Goal: Task Accomplishment & Management: Complete application form

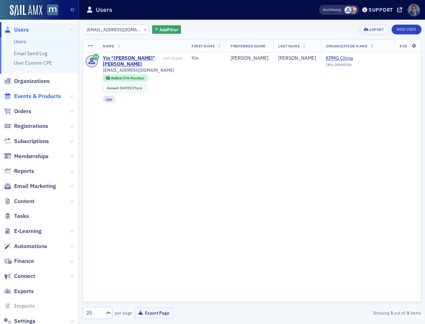
click at [44, 98] on span "Events & Products" at bounding box center [37, 97] width 47 height 8
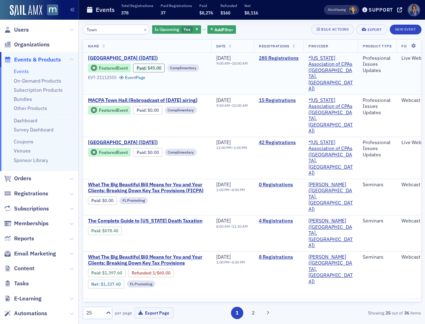
type input "Town"
click at [127, 60] on span "[GEOGRAPHIC_DATA] ([DATE])" at bounding box center [147, 58] width 118 height 6
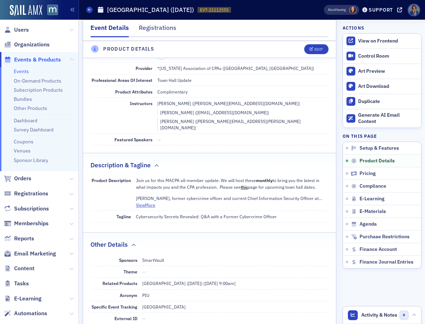
scroll to position [203, 0]
click at [146, 202] on button "View More" at bounding box center [145, 205] width 19 height 6
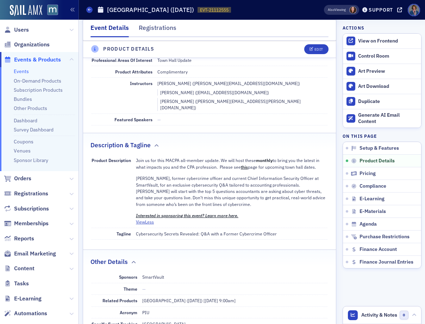
scroll to position [0, 0]
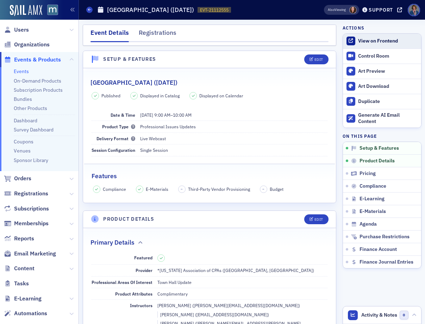
click at [368, 45] on link "View on Frontend" at bounding box center [382, 41] width 78 height 15
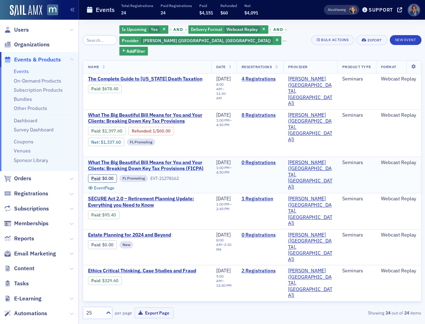
click at [164, 160] on span "What The Big Beautiful Bill Means for You and Your Clients: Breaking Down Key T…" at bounding box center [147, 166] width 118 height 12
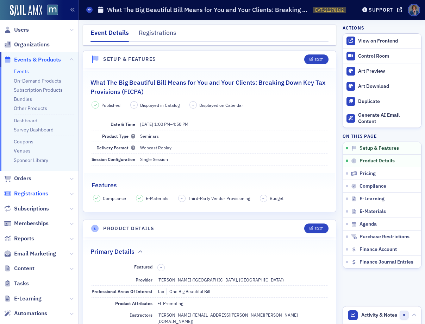
click at [31, 196] on span "Registrations" at bounding box center [31, 194] width 34 height 8
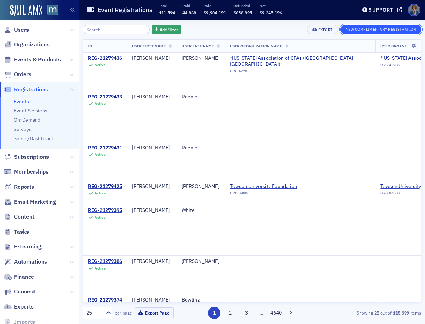
click at [369, 30] on button "New Complimentary Registration" at bounding box center [380, 30] width 81 height 10
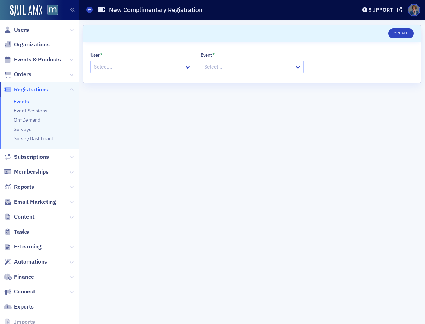
click at [113, 65] on div at bounding box center [138, 67] width 90 height 9
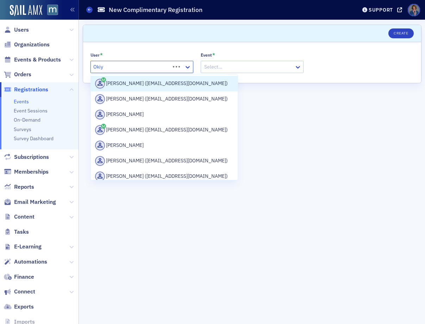
type input "Okiye"
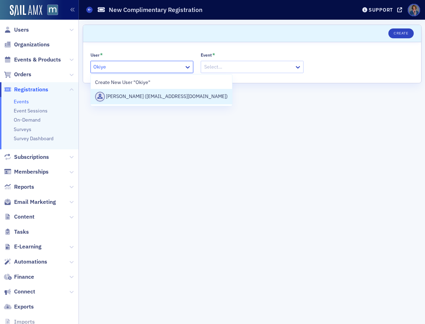
drag, startPoint x: 146, startPoint y: 99, endPoint x: 169, endPoint y: 82, distance: 28.0
click at [146, 99] on div "[PERSON_NAME] ([EMAIL_ADDRESS][DOMAIN_NAME])" at bounding box center [161, 97] width 133 height 10
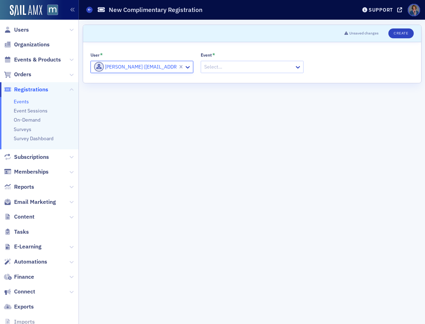
click at [225, 67] on div at bounding box center [248, 67] width 90 height 9
click at [246, 65] on div at bounding box center [248, 67] width 90 height 9
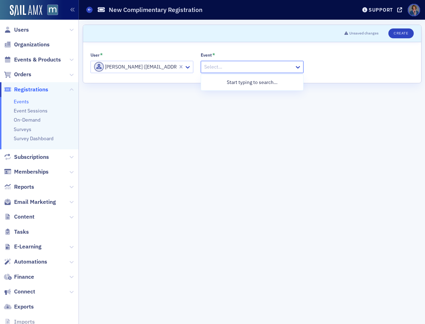
paste input "21278162"
type input "21278162"
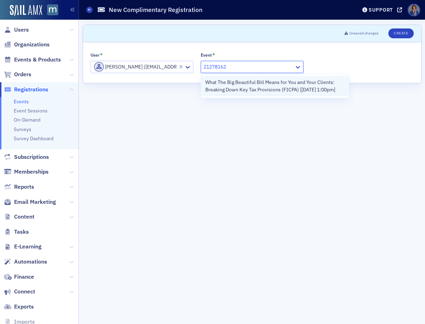
click at [265, 89] on span "What The Big Beautiful Bill Means for You and Your Clients: Breaking Down Key T…" at bounding box center [274, 86] width 139 height 15
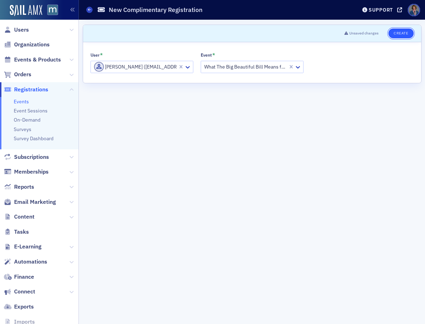
click at [401, 34] on button "Create" at bounding box center [400, 34] width 25 height 10
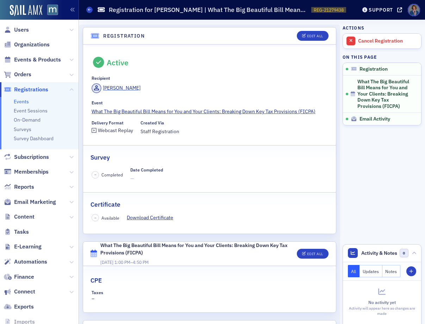
click at [33, 91] on span "Registrations" at bounding box center [31, 90] width 34 height 8
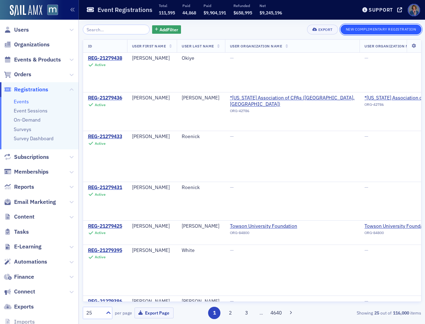
click at [358, 30] on button "New Complimentary Registration" at bounding box center [380, 30] width 81 height 10
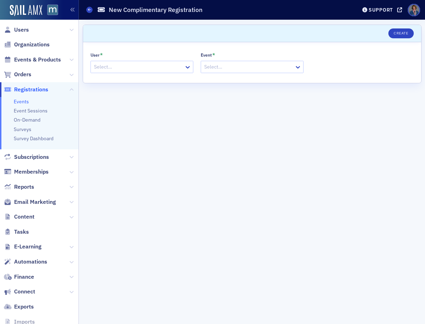
click at [132, 68] on div at bounding box center [138, 67] width 90 height 9
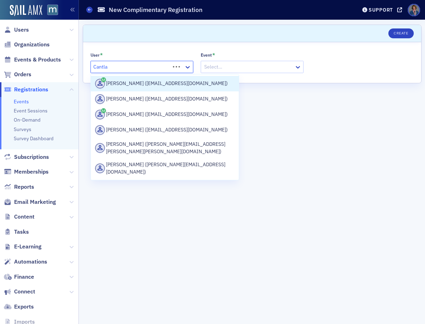
type input "Cantlay"
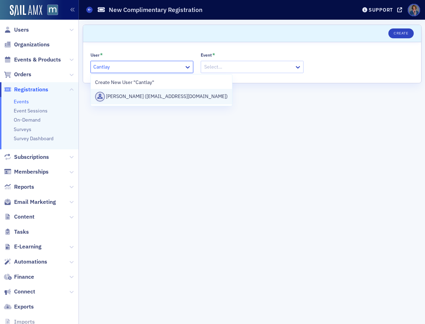
click at [125, 99] on div "[PERSON_NAME] ([EMAIL_ADDRESS][DOMAIN_NAME])" at bounding box center [161, 97] width 133 height 10
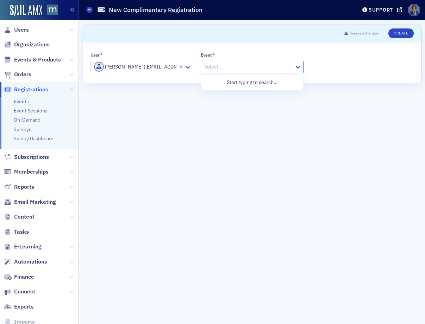
click at [252, 68] on div at bounding box center [248, 67] width 90 height 9
paste input "21278162"
type input "21278162"
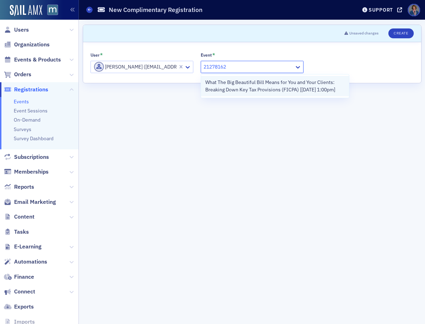
click at [272, 90] on span "What The Big Beautiful Bill Means for You and Your Clients: Breaking Down Key T…" at bounding box center [274, 86] width 139 height 15
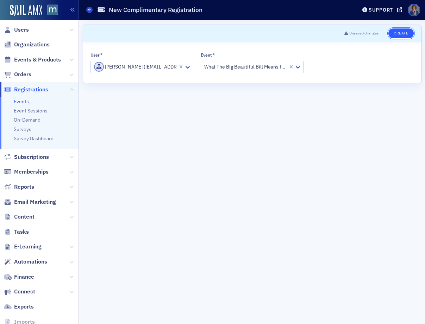
click at [400, 35] on button "Create" at bounding box center [400, 34] width 25 height 10
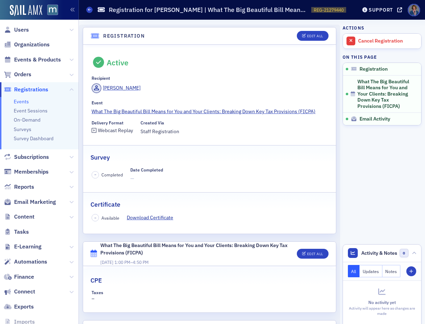
click at [36, 91] on span "Registrations" at bounding box center [31, 90] width 34 height 8
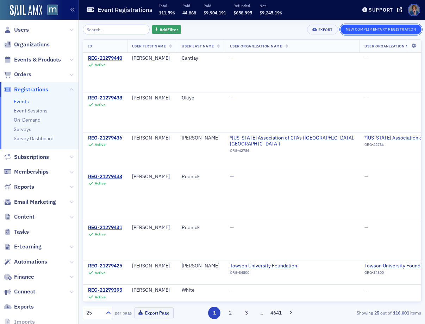
click at [374, 29] on button "New Complimentary Registration" at bounding box center [380, 30] width 81 height 10
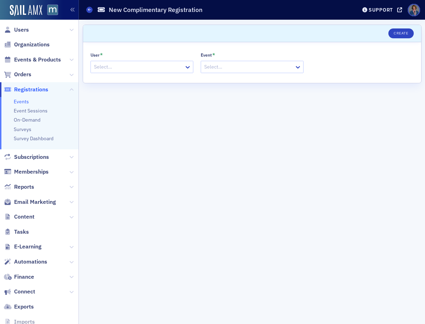
click at [145, 67] on div at bounding box center [138, 67] width 90 height 9
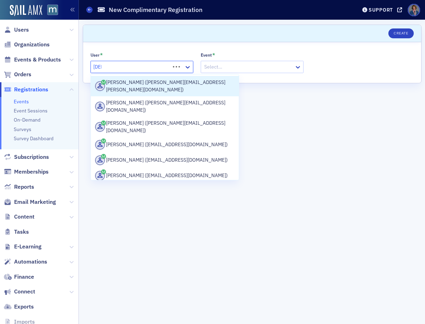
type input "Kizma"
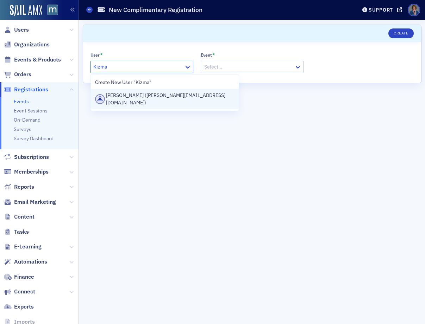
click at [126, 97] on div "[PERSON_NAME] ([PERSON_NAME][EMAIL_ADDRESS][DOMAIN_NAME])" at bounding box center [164, 99] width 139 height 15
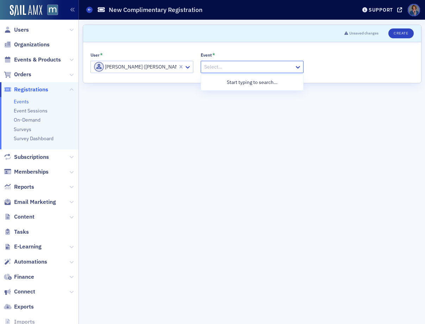
click at [208, 67] on div at bounding box center [248, 67] width 90 height 9
paste input "21278162"
type input "21278162"
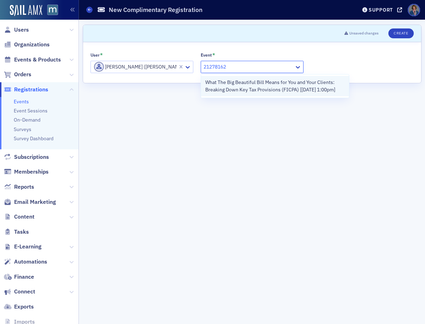
click at [263, 90] on span "What The Big Beautiful Bill Means for You and Your Clients: Breaking Down Key T…" at bounding box center [274, 86] width 139 height 15
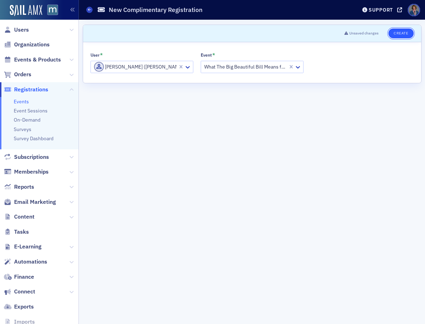
click at [400, 36] on button "Create" at bounding box center [400, 34] width 25 height 10
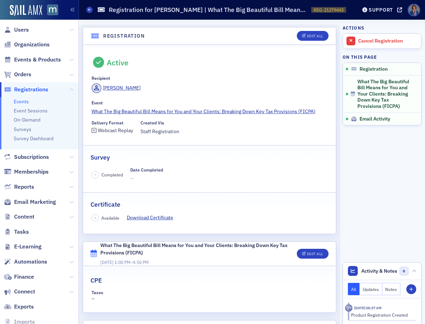
click at [35, 91] on span "Registrations" at bounding box center [31, 90] width 34 height 8
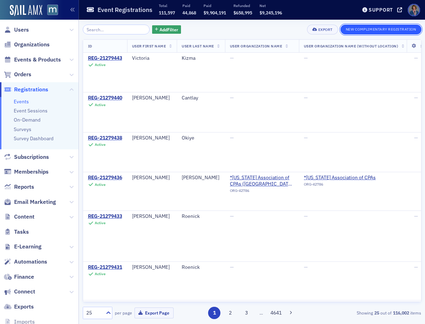
click at [373, 29] on button "New Complimentary Registration" at bounding box center [380, 30] width 81 height 10
click at [360, 31] on button "New Complimentary Registration" at bounding box center [380, 30] width 81 height 10
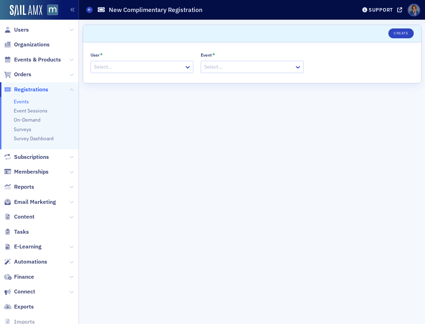
click at [119, 65] on div at bounding box center [138, 67] width 90 height 9
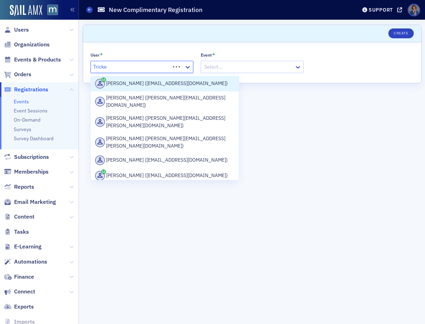
type input "[PERSON_NAME]"
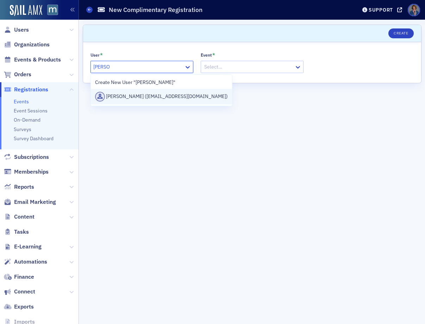
click at [120, 98] on div "[PERSON_NAME] ([EMAIL_ADDRESS][DOMAIN_NAME])" at bounding box center [161, 97] width 133 height 10
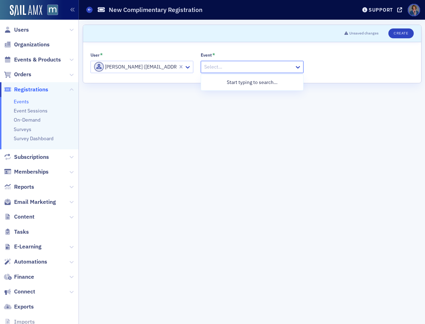
click at [242, 70] on div at bounding box center [248, 67] width 90 height 9
paste input "21278162"
type input "21278162"
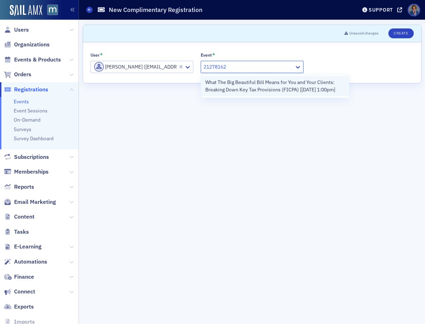
click at [249, 89] on span "What The Big Beautiful Bill Means for You and Your Clients: Breaking Down Key T…" at bounding box center [274, 86] width 139 height 15
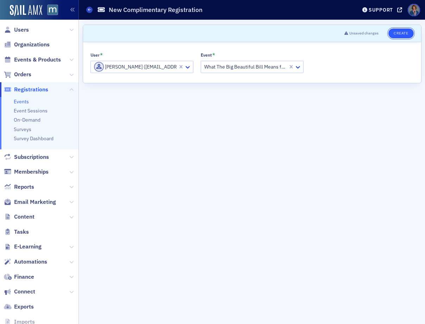
click at [399, 34] on button "Create" at bounding box center [400, 34] width 25 height 10
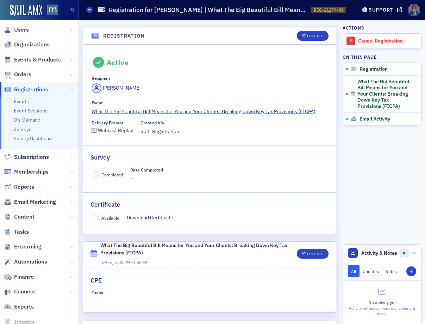
click at [20, 103] on link "Events" at bounding box center [21, 102] width 15 height 6
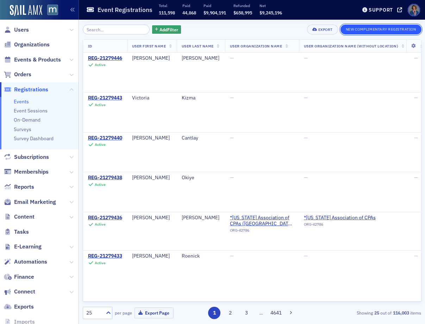
click at [379, 31] on button "New Complimentary Registration" at bounding box center [380, 30] width 81 height 10
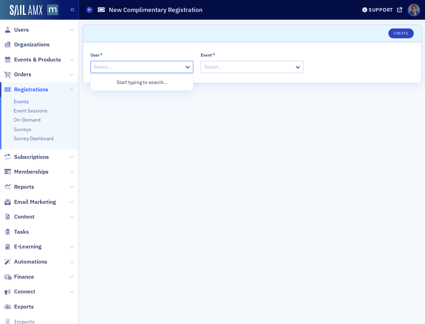
click at [110, 67] on div at bounding box center [138, 67] width 90 height 9
type input "[PERSON_NAME]"
drag, startPoint x: 132, startPoint y: 100, endPoint x: 141, endPoint y: 99, distance: 9.6
click at [132, 100] on div "[PERSON_NAME] ([PERSON_NAME][EMAIL_ADDRESS][DOMAIN_NAME])" at bounding box center [164, 99] width 139 height 15
click at [236, 70] on div at bounding box center [248, 67] width 90 height 9
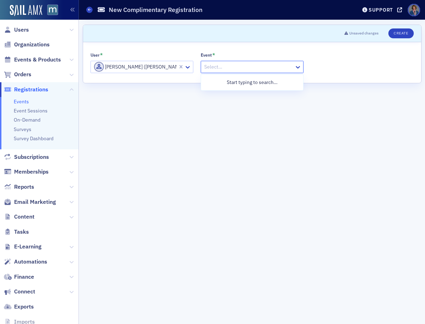
paste input "21278162"
type input "21278162"
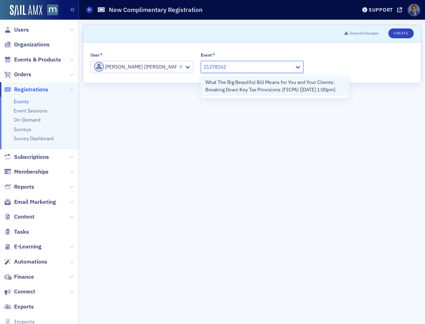
click at [241, 91] on span "What The Big Beautiful Bill Means for You and Your Clients: Breaking Down Key T…" at bounding box center [274, 86] width 139 height 15
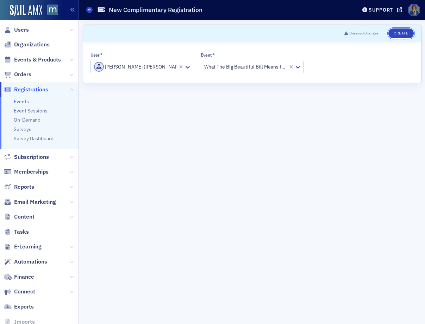
drag, startPoint x: 401, startPoint y: 34, endPoint x: 393, endPoint y: 54, distance: 21.0
click at [401, 35] on button "Create" at bounding box center [400, 34] width 25 height 10
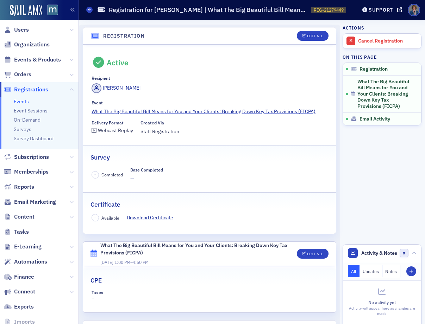
click at [20, 102] on link "Events" at bounding box center [21, 102] width 15 height 6
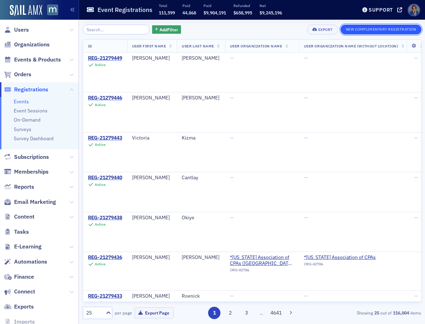
click at [368, 32] on button "New Complimentary Registration" at bounding box center [380, 30] width 81 height 10
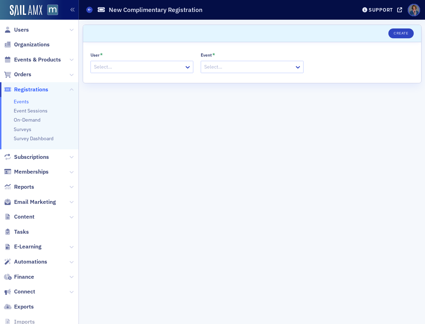
click at [109, 60] on div "User * Select…" at bounding box center [141, 62] width 103 height 21
click at [112, 65] on div at bounding box center [138, 67] width 90 height 9
type input "[PERSON_NAME]"
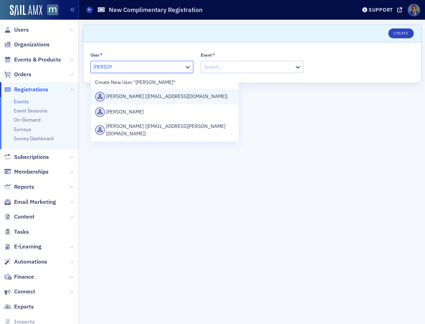
click at [151, 95] on div "[PERSON_NAME] ([EMAIL_ADDRESS][DOMAIN_NAME])" at bounding box center [164, 97] width 139 height 10
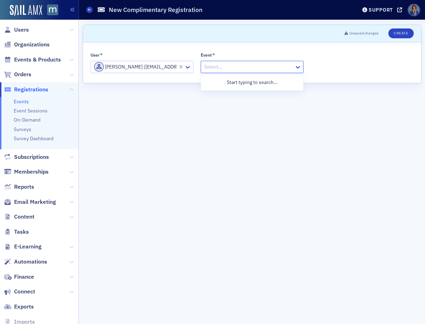
click at [267, 62] on div "Select…" at bounding box center [247, 67] width 93 height 10
paste input "21278162"
type input "21278162"
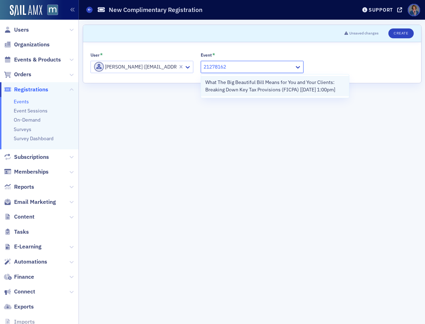
click at [258, 83] on span "What The Big Beautiful Bill Means for You and Your Clients: Breaking Down Key T…" at bounding box center [274, 86] width 139 height 15
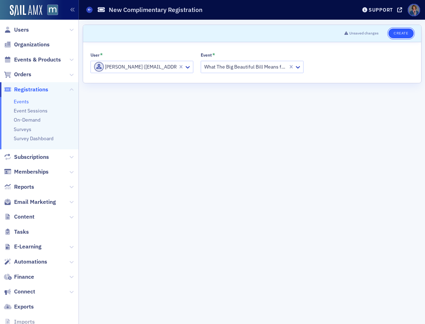
click at [404, 34] on button "Create" at bounding box center [400, 34] width 25 height 10
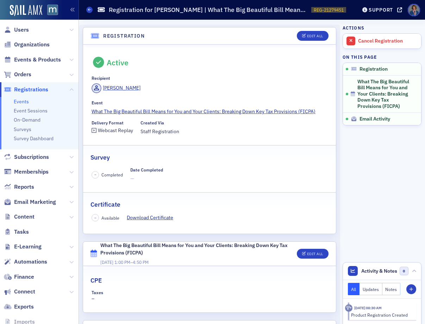
click at [24, 101] on link "Events" at bounding box center [21, 102] width 15 height 6
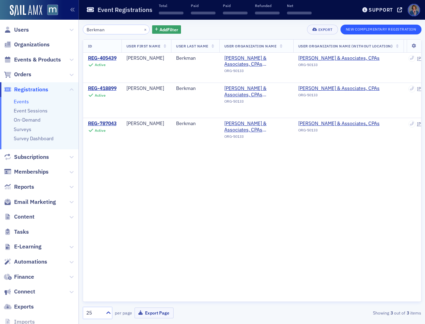
type input "Berkman"
click at [367, 31] on button "New Complimentary Registration" at bounding box center [380, 30] width 81 height 10
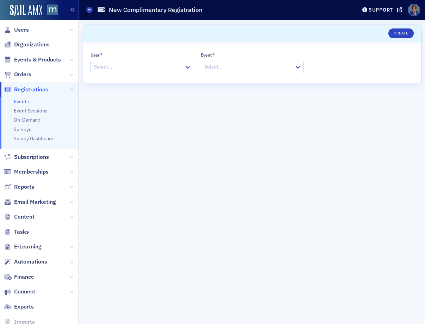
click at [121, 69] on div at bounding box center [138, 67] width 90 height 9
type input "Berkman"
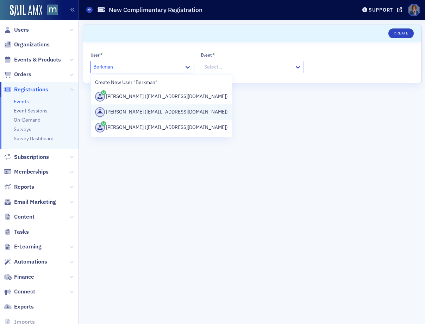
click at [142, 113] on div "[PERSON_NAME] ([EMAIL_ADDRESS][DOMAIN_NAME])" at bounding box center [161, 112] width 133 height 10
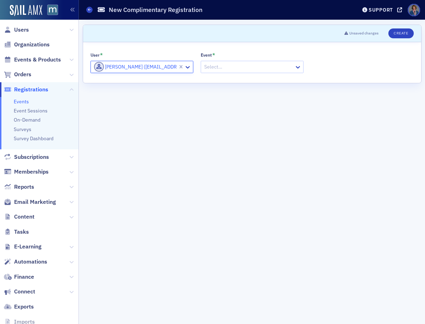
click at [227, 71] on div at bounding box center [248, 67] width 90 height 9
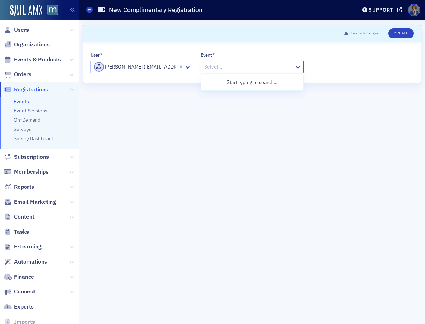
paste input "21278162"
type input "21278162"
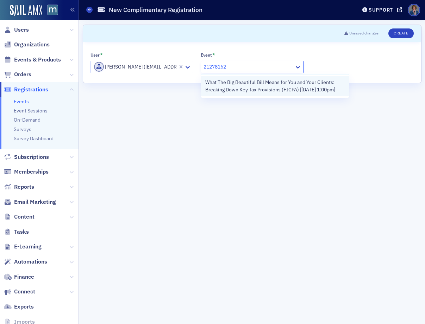
click at [246, 87] on span "What The Big Beautiful Bill Means for You and Your Clients: Breaking Down Key T…" at bounding box center [274, 86] width 139 height 15
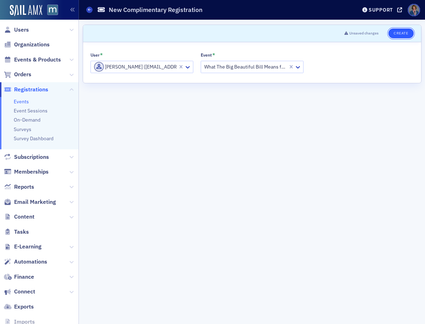
click at [403, 34] on button "Create" at bounding box center [400, 34] width 25 height 10
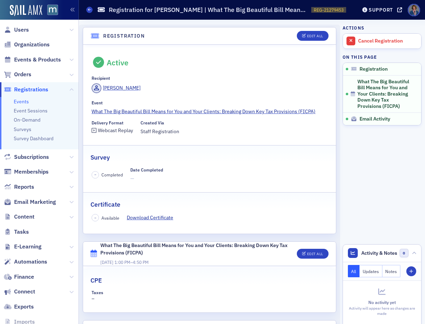
click at [36, 90] on span "Registrations" at bounding box center [31, 90] width 34 height 8
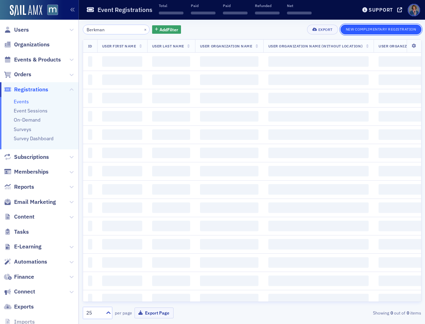
click at [375, 28] on button "New Complimentary Registration" at bounding box center [380, 30] width 81 height 10
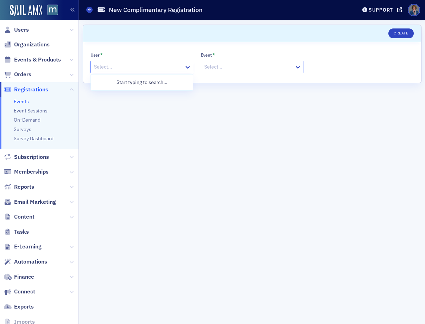
click at [134, 67] on div at bounding box center [138, 67] width 90 height 9
click at [138, 67] on div at bounding box center [138, 67] width 90 height 9
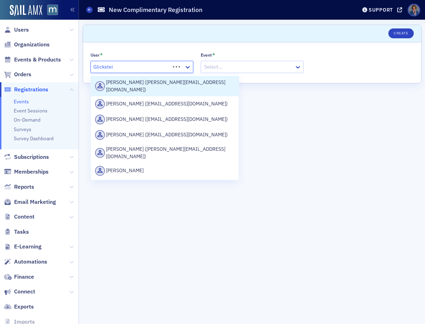
type input "[PERSON_NAME]"
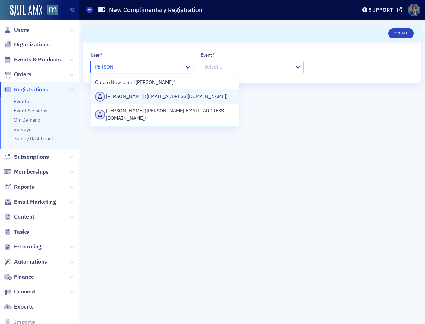
click at [131, 98] on div "[PERSON_NAME] ([EMAIL_ADDRESS][DOMAIN_NAME])" at bounding box center [164, 97] width 139 height 10
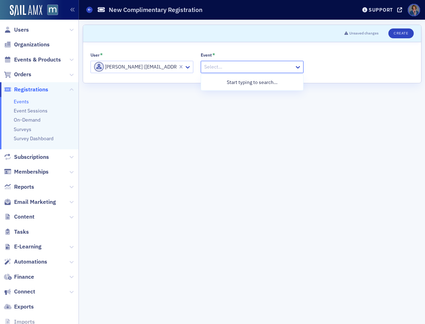
click at [229, 72] on div "Select…" at bounding box center [247, 67] width 93 height 10
paste input "21278162"
type input "21278162"
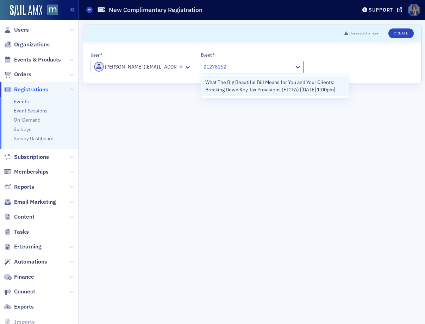
click at [250, 89] on span "What The Big Beautiful Bill Means for You and Your Clients: Breaking Down Key T…" at bounding box center [274, 86] width 139 height 15
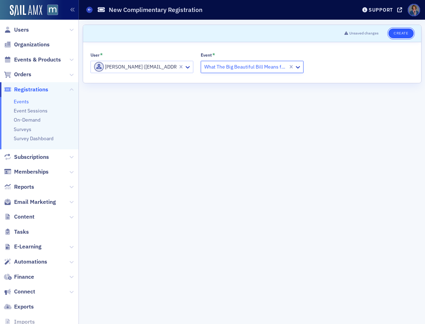
click at [398, 34] on button "Create" at bounding box center [400, 34] width 25 height 10
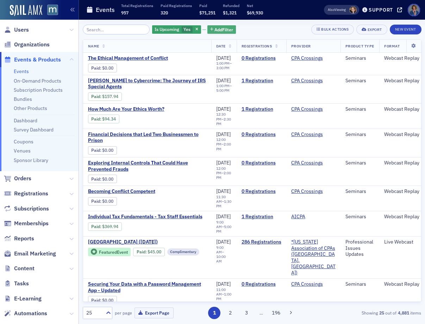
click at [214, 29] on span "Add Filter" at bounding box center [223, 29] width 19 height 6
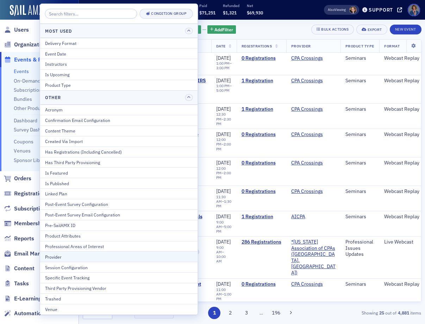
click at [80, 259] on div "Provider" at bounding box center [119, 257] width 148 height 6
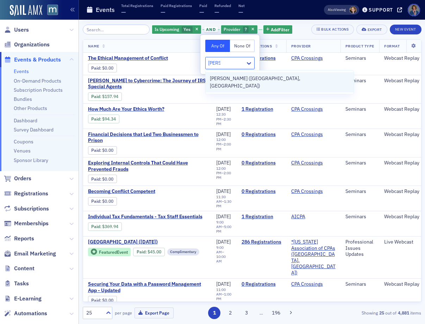
type input "werner"
click at [243, 79] on span "[PERSON_NAME] ([GEOGRAPHIC_DATA], [GEOGRAPHIC_DATA])" at bounding box center [279, 82] width 139 height 15
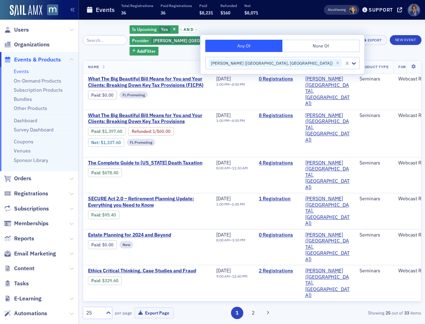
click at [315, 41] on div "Is Upcoming Yes and Provider Werner-Rocca (Flourtown, PA) Add Filter Bulk Actio…" at bounding box center [252, 40] width 339 height 31
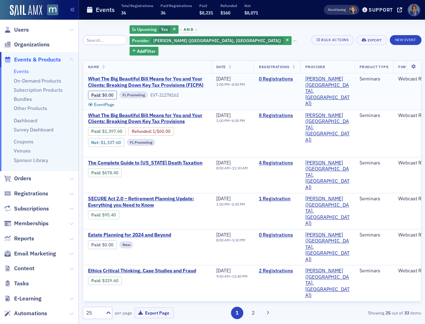
click at [156, 76] on span "What The Big Beautiful Bill Means for You and Your Clients: Breaking Down Key T…" at bounding box center [147, 82] width 118 height 12
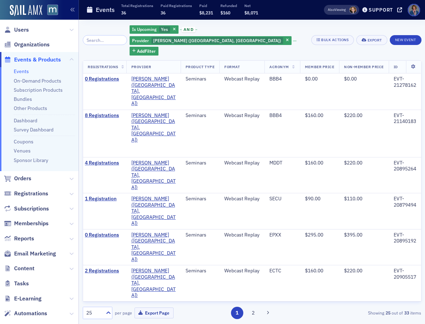
scroll to position [0, 207]
drag, startPoint x: 388, startPoint y: 76, endPoint x: 414, endPoint y: 76, distance: 26.4
click at [414, 76] on td "EVT-21278162" at bounding box center [404, 92] width 32 height 36
copy div "21278162"
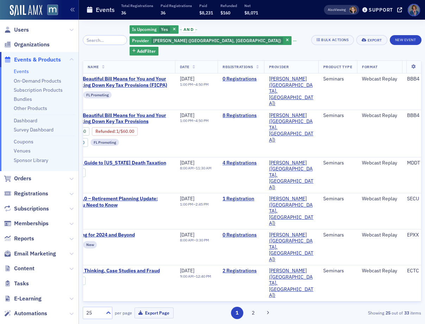
scroll to position [0, 0]
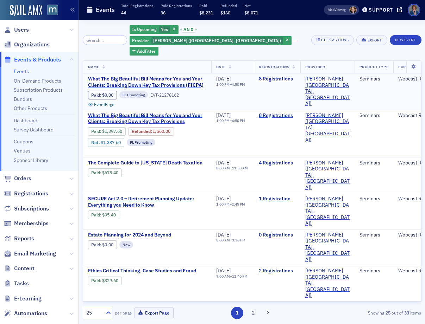
click at [159, 76] on span "What The Big Beautiful Bill Means for You and Your Clients: Breaking Down Key T…" at bounding box center [147, 82] width 118 height 12
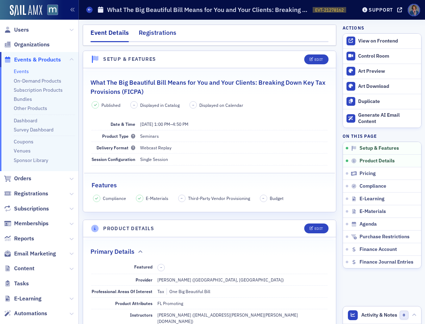
click at [160, 33] on div "Registrations" at bounding box center [158, 34] width 38 height 13
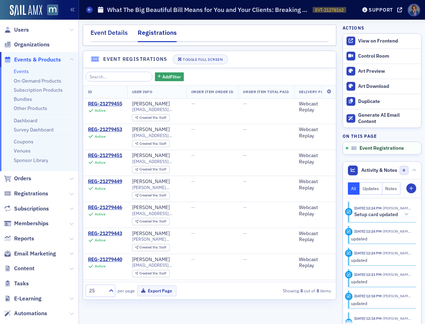
click at [112, 34] on div "Event Details" at bounding box center [108, 34] width 37 height 13
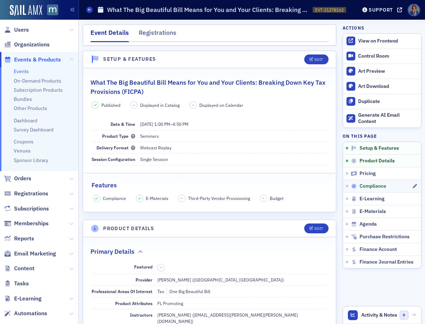
click at [363, 188] on span "Compliance" at bounding box center [372, 186] width 27 height 6
